Goal: Task Accomplishment & Management: Use online tool/utility

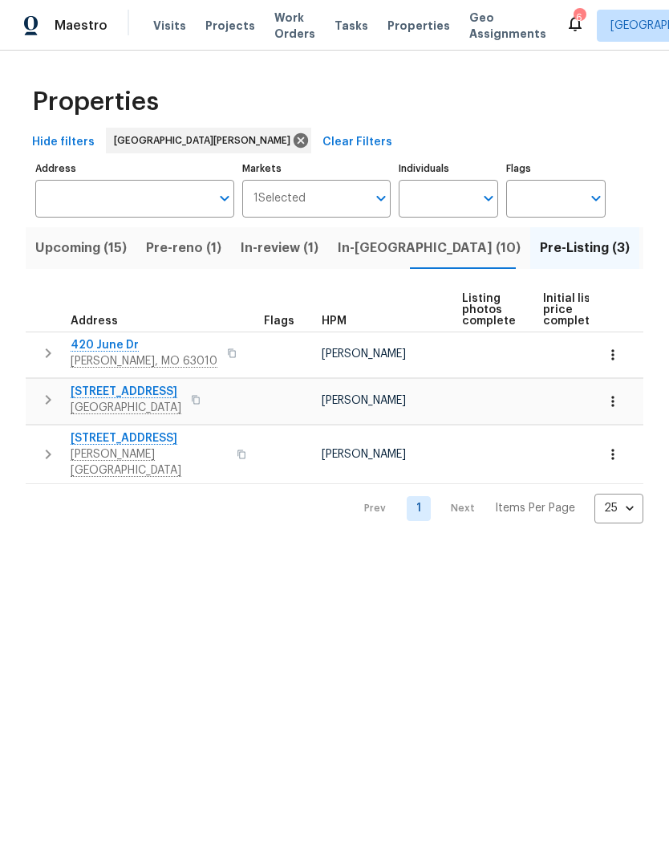
click at [87, 325] on span "Address" at bounding box center [94, 320] width 47 height 11
click at [91, 345] on span "420 June Dr" at bounding box center [144, 345] width 147 height 16
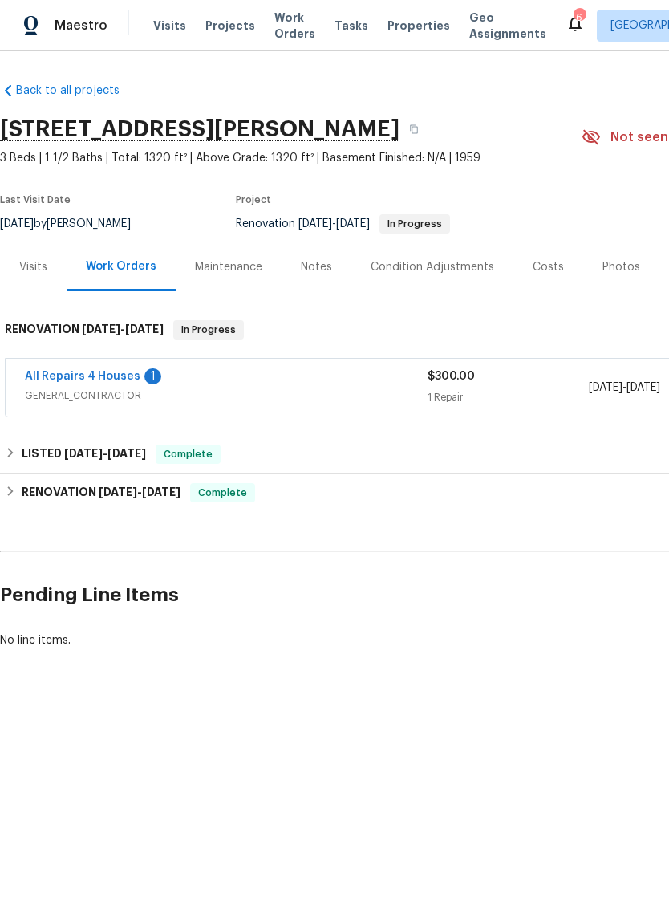
click at [613, 268] on div "Photos" at bounding box center [622, 267] width 38 height 16
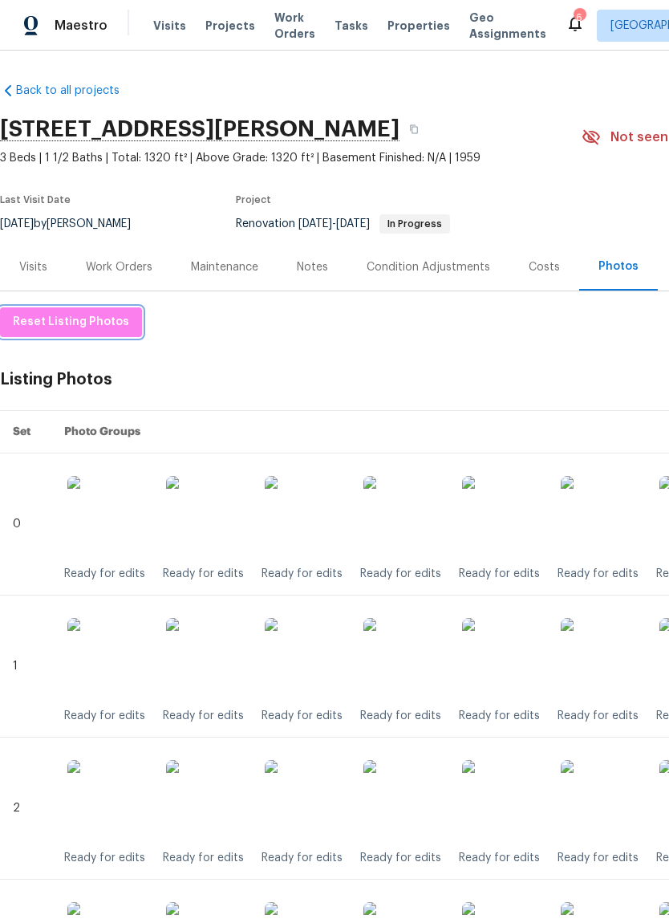
click at [108, 322] on span "Reset Listing Photos" at bounding box center [71, 322] width 116 height 20
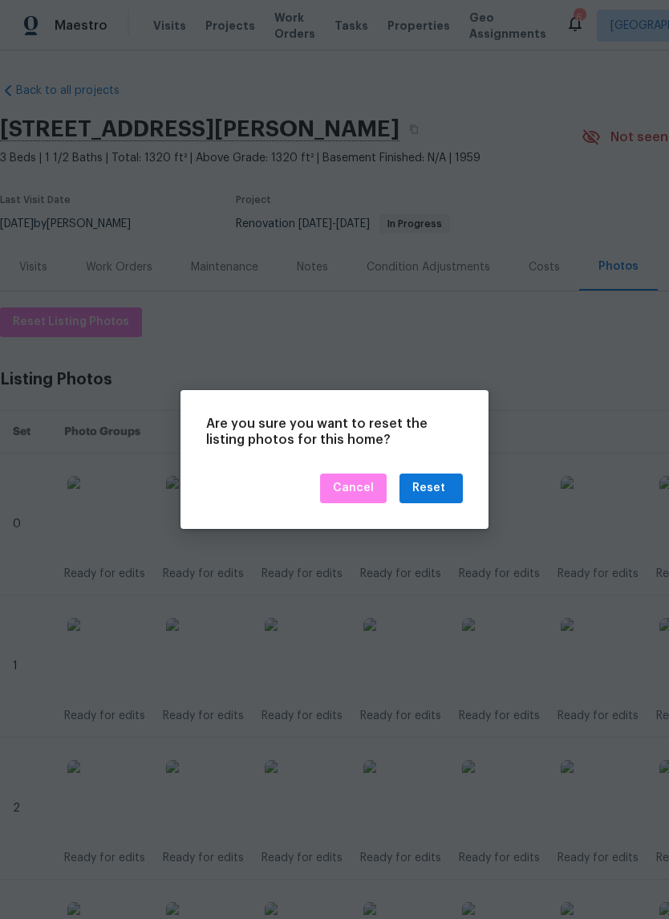
click at [538, 361] on div at bounding box center [334, 459] width 669 height 919
click at [365, 483] on span "Cancel" at bounding box center [353, 488] width 41 height 20
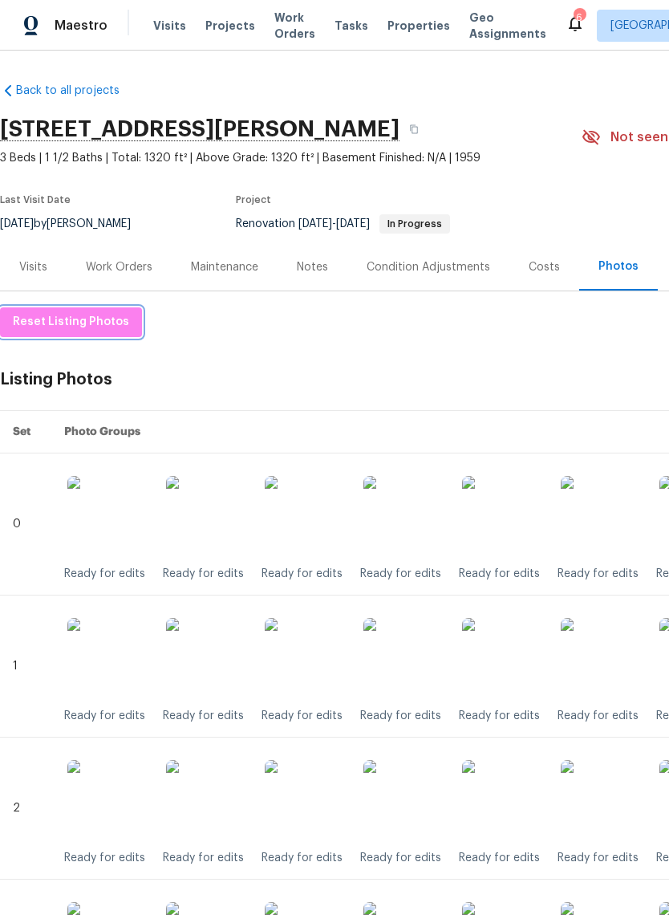
scroll to position [-1, 0]
click at [103, 325] on span "Reset Listing Photos" at bounding box center [71, 322] width 116 height 20
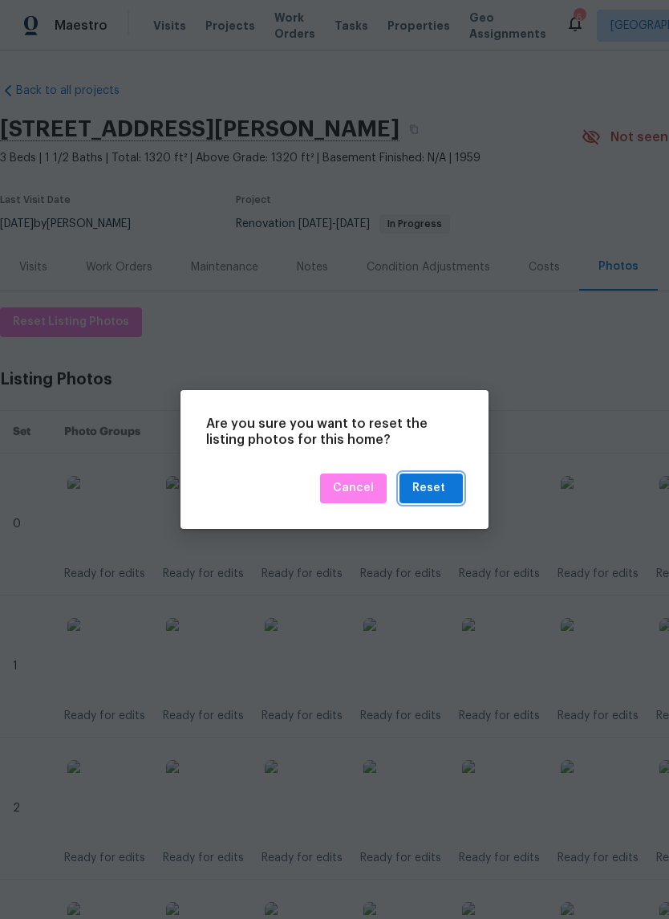
click at [441, 480] on div "Reset" at bounding box center [428, 488] width 33 height 20
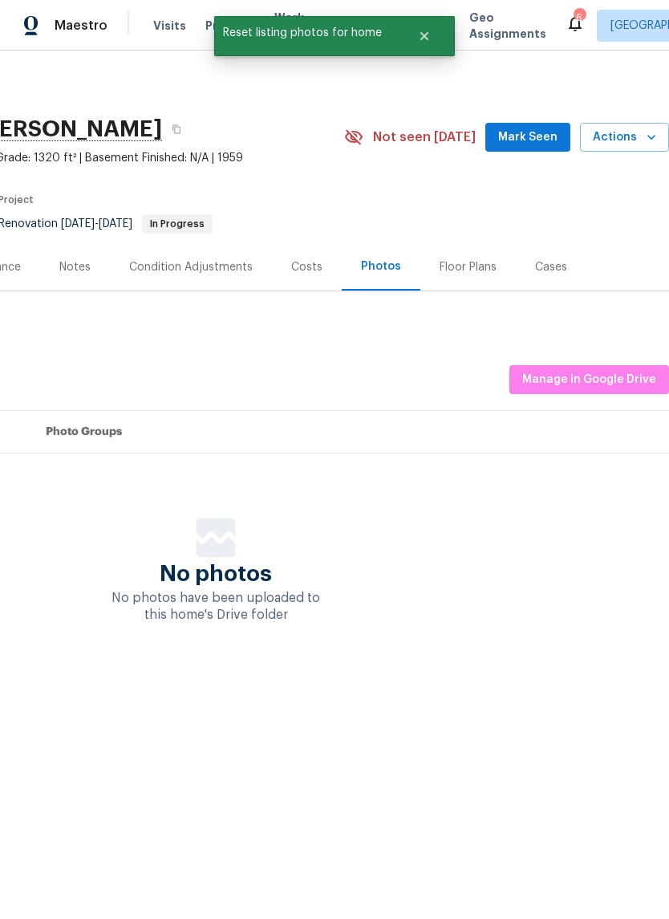
scroll to position [0, 238]
click at [568, 380] on span "Manage in Google Drive" at bounding box center [589, 380] width 134 height 20
